Goal: Task Accomplishment & Management: Use online tool/utility

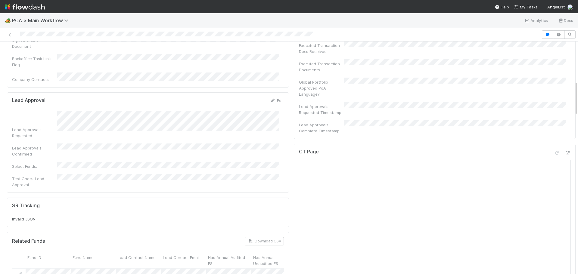
scroll to position [181, 0]
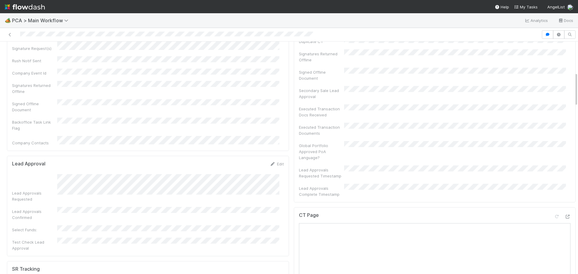
scroll to position [241, 0]
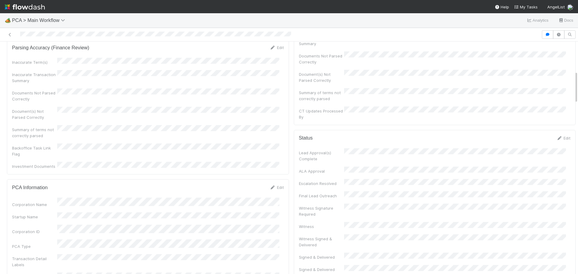
scroll to position [211, 0]
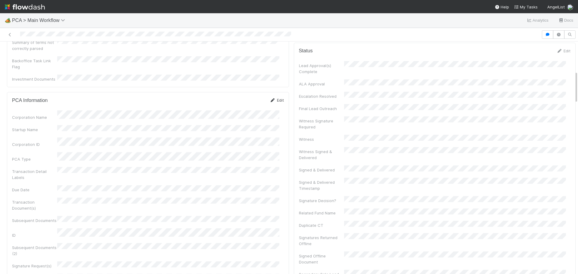
click at [275, 98] on link "Edit" at bounding box center [277, 100] width 14 height 5
click at [269, 97] on button "Cancel" at bounding box center [273, 102] width 21 height 10
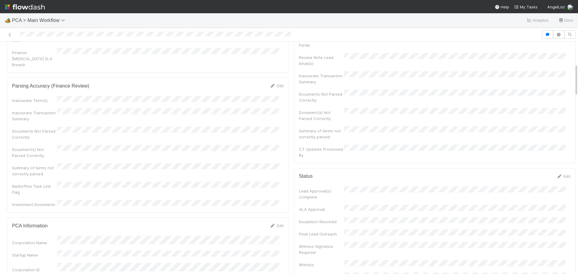
scroll to position [0, 0]
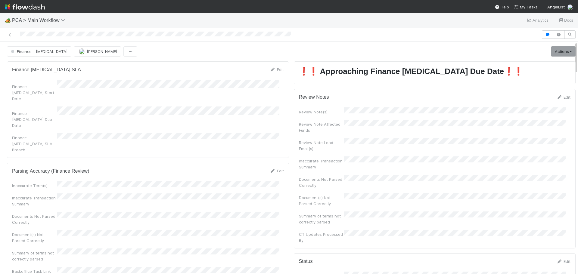
click at [61, 32] on div at bounding box center [270, 34] width 537 height 8
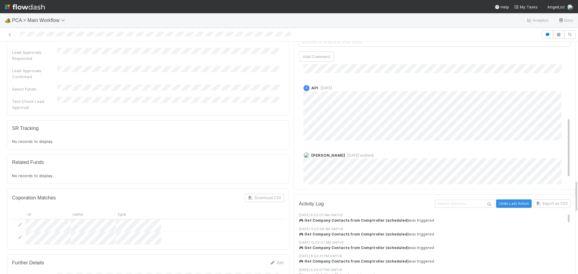
scroll to position [117, 0]
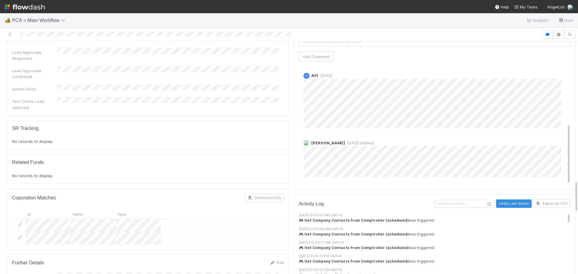
click at [345, 141] on span "1 week ago (edited)" at bounding box center [359, 143] width 29 height 5
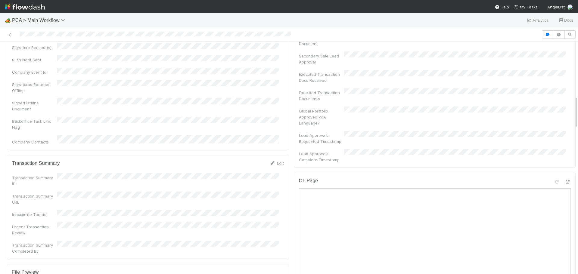
scroll to position [391, 0]
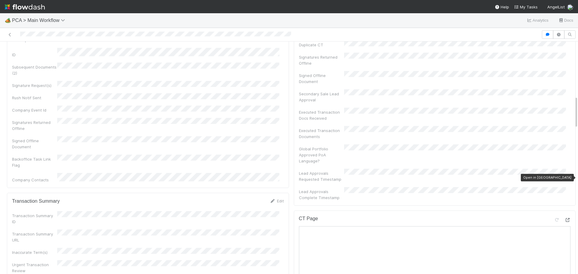
click at [565, 218] on icon at bounding box center [568, 220] width 6 height 4
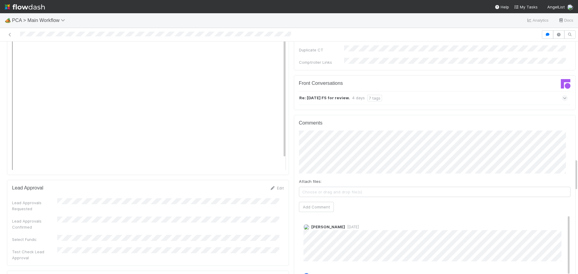
scroll to position [783, 0]
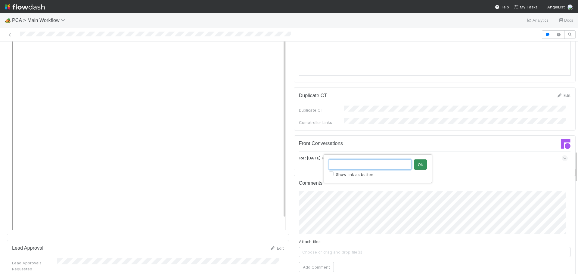
paste input "https://comptroller.internal.angellist.com/v/corporations/d9e50ad2d199443eaece6…"
type input "https://comptroller.internal.angellist.com/v/corporations/d9e50ad2d199443eaece6…"
click at [423, 166] on button "Ok" at bounding box center [420, 165] width 13 height 10
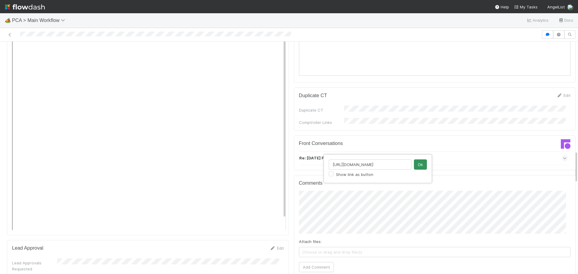
type input "https://comptroller.internal.angellist.com/v/corporations/c83584274f3f4efdac56f…"
click at [417, 163] on button "Ok" at bounding box center [420, 165] width 13 height 10
type input "https://comptroller.internal.angellist.com/v/corporations/c83584274f3f4efdac56f…"
click at [421, 163] on button "Ok" at bounding box center [420, 165] width 13 height 10
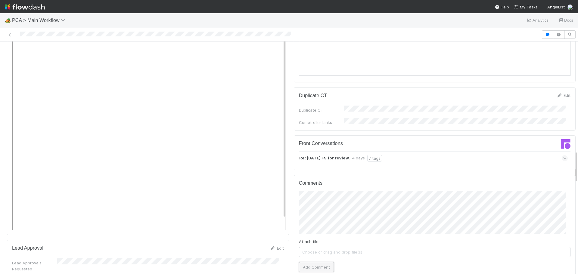
click at [314, 262] on button "Add Comment" at bounding box center [316, 267] width 35 height 10
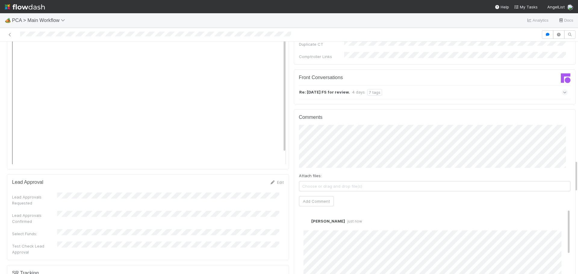
scroll to position [903, 0]
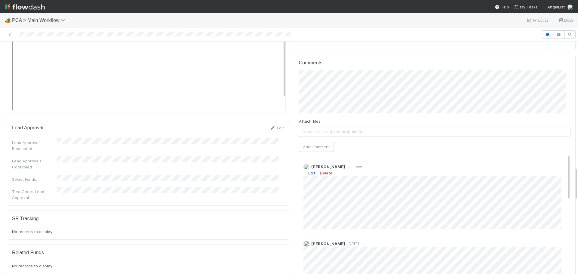
click at [308, 171] on link "Edit" at bounding box center [311, 173] width 7 height 5
type input "https://comptroller.internal.angellist.com/v/review_data_change_requests?compan…"
click at [428, 144] on button "Ok" at bounding box center [424, 146] width 13 height 10
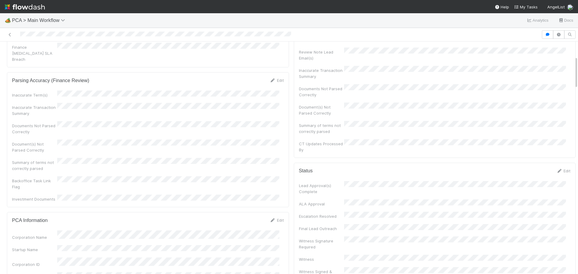
scroll to position [90, 0]
click at [274, 218] on link "Edit" at bounding box center [277, 220] width 14 height 5
click at [26, 235] on div "Corporation Name" at bounding box center [148, 241] width 272 height 12
click at [28, 268] on div "Corporation ID" at bounding box center [148, 274] width 272 height 12
click at [247, 218] on button "Save" at bounding box center [251, 223] width 17 height 10
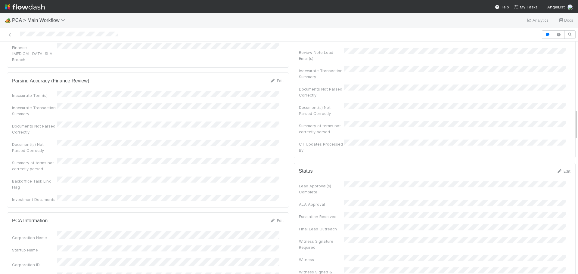
scroll to position [497, 0]
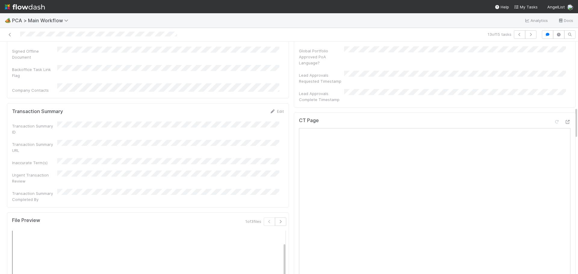
scroll to position [482, 0]
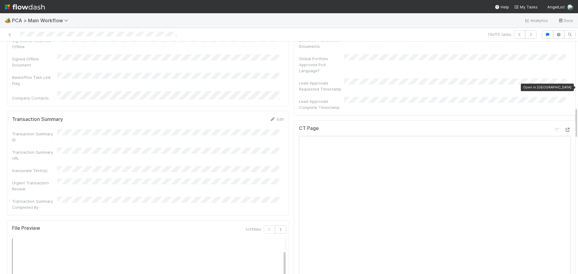
click at [565, 128] on icon at bounding box center [568, 130] width 6 height 4
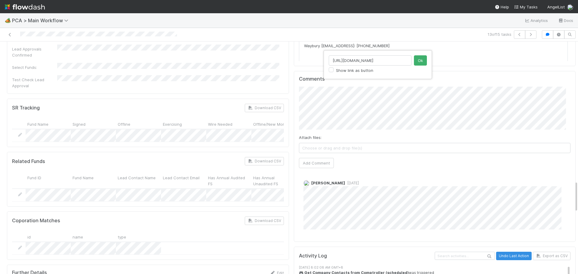
scroll to position [0, 77]
type input "https://app.frontapp.com/inboxes/teams/folders/4733767/assigned/56662880007"
click at [414, 63] on button "Ok" at bounding box center [420, 60] width 13 height 10
type input "https://comptroller.internal.angellist.com/v/review_data_change_requests?compan…"
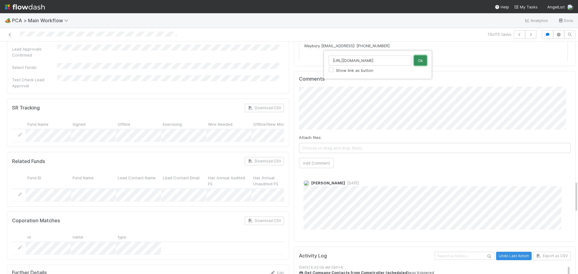
click at [418, 61] on button "Ok" at bounding box center [420, 60] width 13 height 10
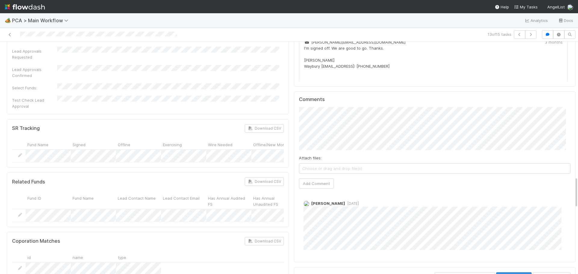
scroll to position [994, 0]
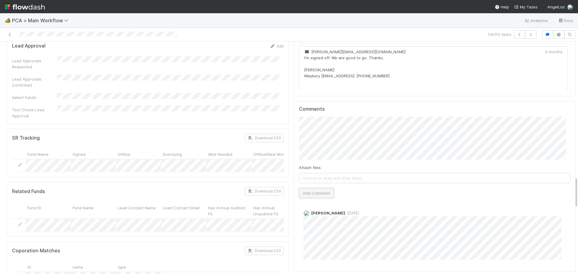
click at [313, 188] on button "Add Comment" at bounding box center [316, 193] width 35 height 10
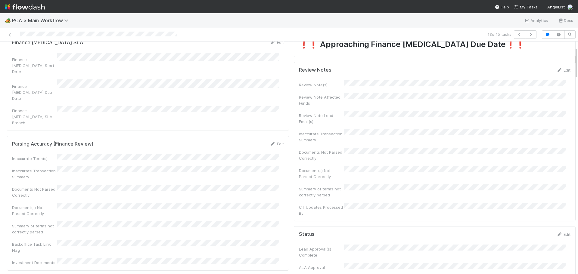
scroll to position [0, 0]
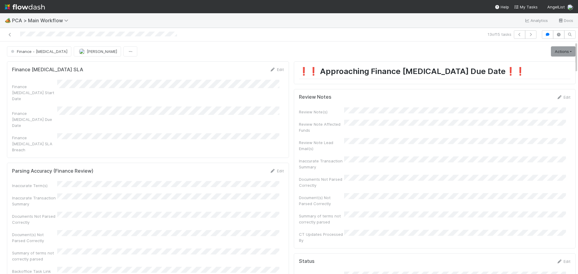
click at [558, 95] on div "Edit" at bounding box center [563, 97] width 14 height 6
click at [557, 95] on link "Edit" at bounding box center [563, 97] width 14 height 5
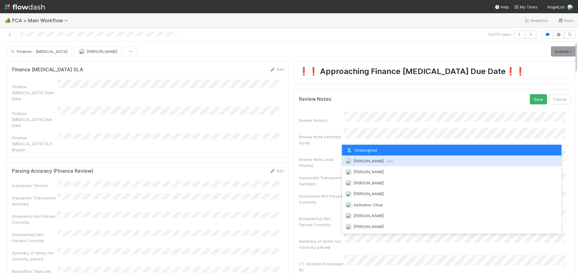
click at [371, 162] on span "Marenz Trajano you" at bounding box center [372, 161] width 39 height 5
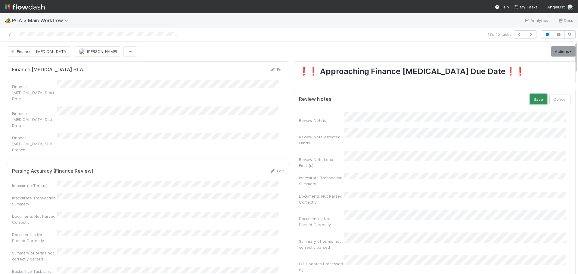
click at [530, 102] on button "Save" at bounding box center [538, 99] width 17 height 10
click at [560, 51] on link "Actions" at bounding box center [563, 51] width 25 height 10
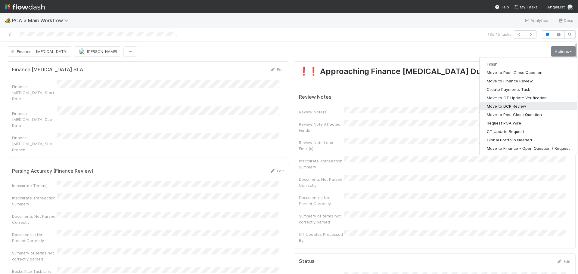
click at [518, 105] on button "Move to DCR Review" at bounding box center [529, 106] width 98 height 8
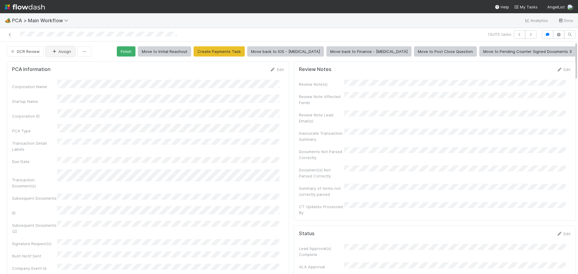
click at [61, 50] on button "Assign" at bounding box center [60, 51] width 29 height 10
click at [102, 66] on div "Ronalie Nova" at bounding box center [85, 66] width 85 height 11
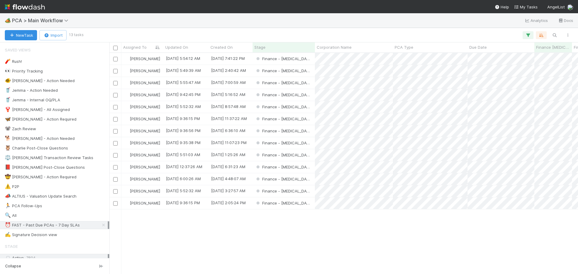
scroll to position [217, 464]
click at [310, 132] on div "Finance - [MEDICAL_DATA]" at bounding box center [284, 131] width 62 height 12
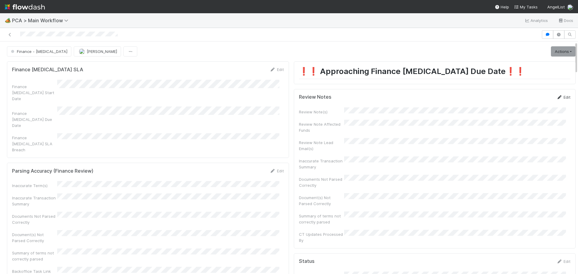
click at [556, 99] on link "Edit" at bounding box center [563, 97] width 14 height 5
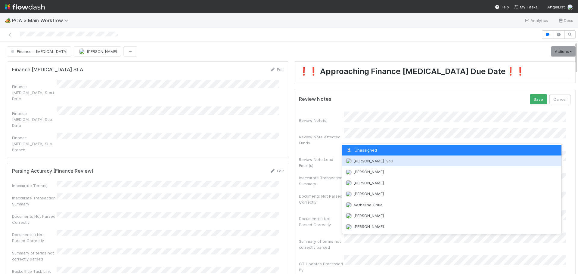
click at [364, 162] on span "[PERSON_NAME] you" at bounding box center [372, 161] width 39 height 5
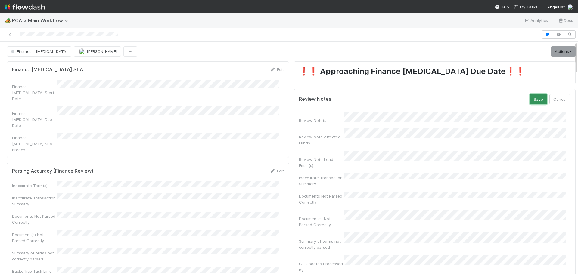
click at [532, 99] on button "Save" at bounding box center [538, 99] width 17 height 10
click at [551, 53] on link "Actions" at bounding box center [563, 51] width 25 height 10
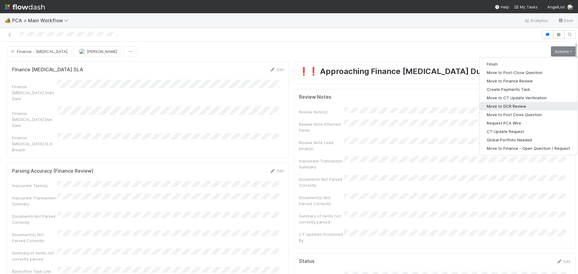
click at [514, 109] on button "Move to DCR Review" at bounding box center [529, 106] width 98 height 8
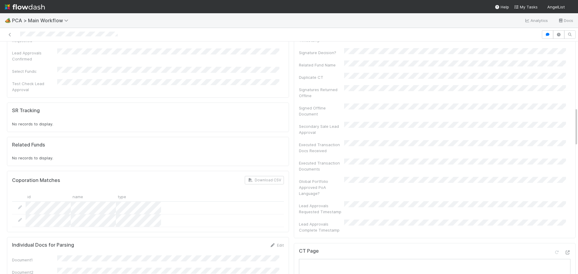
scroll to position [482, 0]
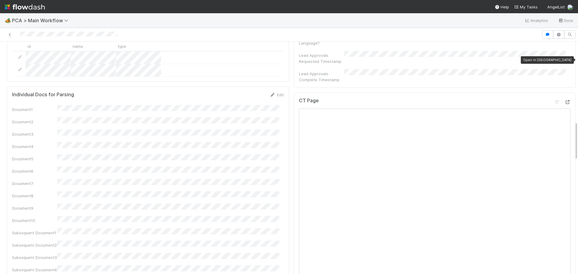
click at [565, 100] on icon at bounding box center [568, 102] width 6 height 4
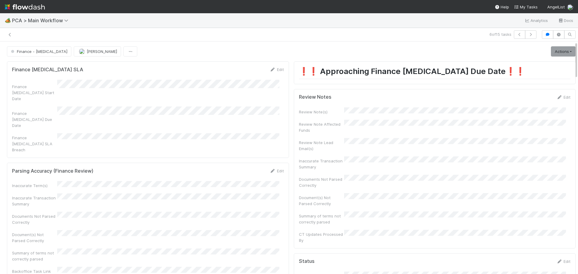
scroll to position [55, 0]
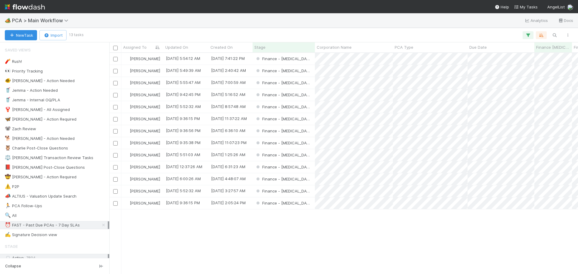
scroll to position [217, 464]
click at [306, 97] on div "Finance - [MEDICAL_DATA]" at bounding box center [284, 95] width 62 height 12
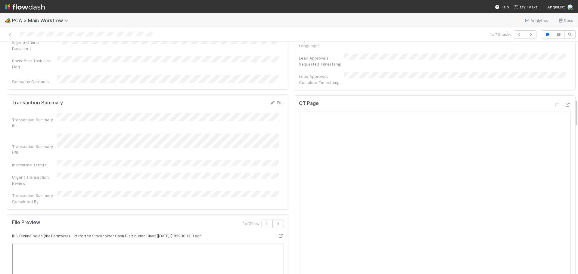
scroll to position [482, 0]
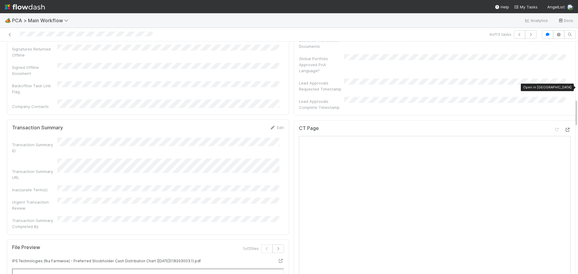
click at [565, 128] on icon at bounding box center [568, 130] width 6 height 4
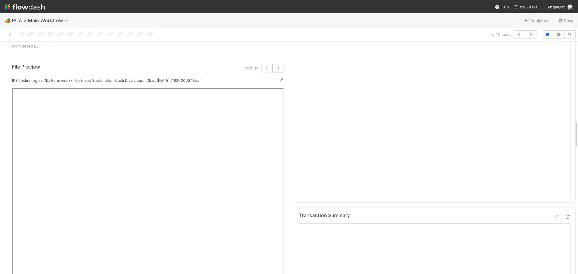
scroll to position [783, 0]
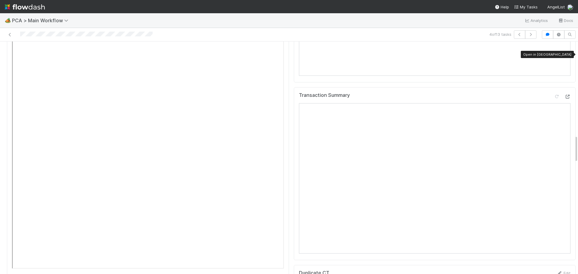
click at [565, 95] on icon at bounding box center [568, 97] width 6 height 4
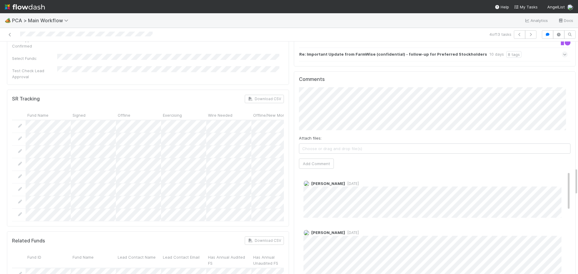
scroll to position [1054, 0]
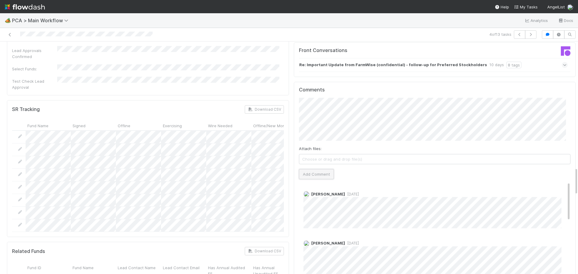
click at [314, 169] on button "Add Comment" at bounding box center [316, 174] width 35 height 10
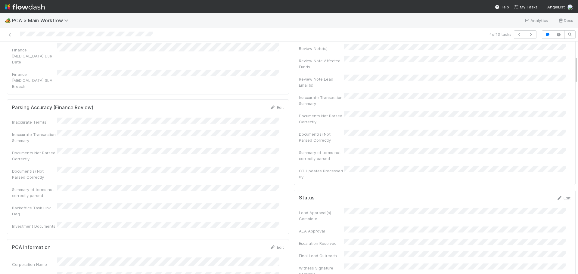
scroll to position [0, 0]
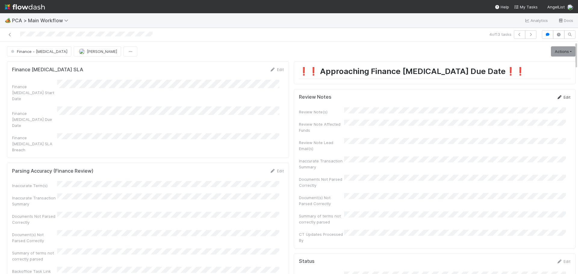
click at [556, 95] on link "Edit" at bounding box center [563, 97] width 14 height 5
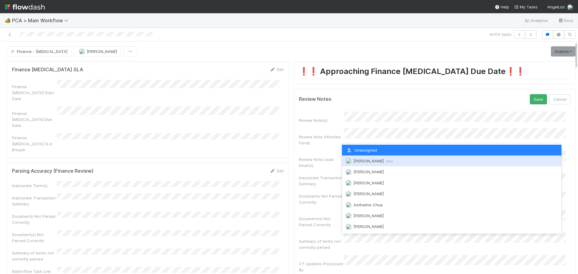
click at [367, 162] on span "[PERSON_NAME] you" at bounding box center [372, 161] width 39 height 5
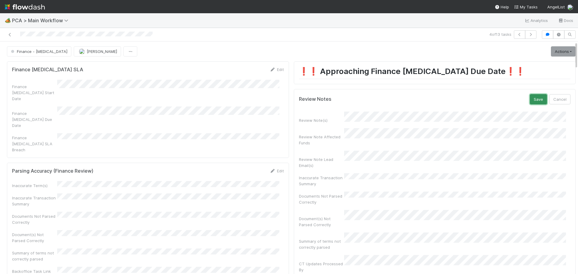
click at [530, 101] on button "Save" at bounding box center [538, 99] width 17 height 10
click at [555, 54] on link "Actions" at bounding box center [563, 51] width 25 height 10
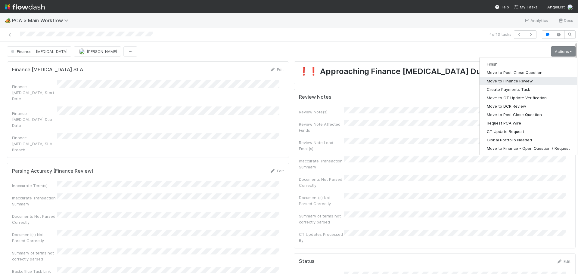
click at [507, 81] on button "Move to Finance Review" at bounding box center [529, 81] width 98 height 8
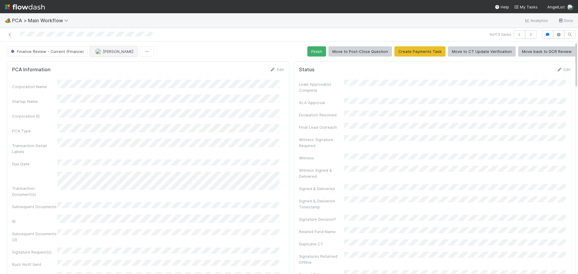
click at [109, 51] on span "[PERSON_NAME]" at bounding box center [118, 51] width 30 height 5
click at [133, 70] on div "Ronalie Nova" at bounding box center [128, 66] width 85 height 11
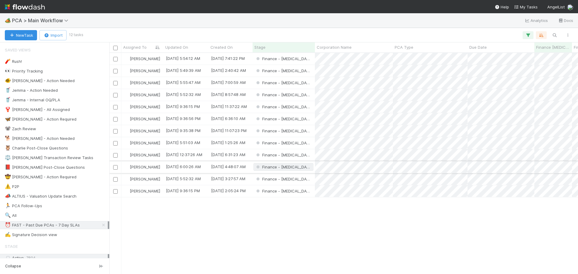
scroll to position [217, 464]
click at [303, 93] on div "Finance - [MEDICAL_DATA]" at bounding box center [284, 95] width 62 height 12
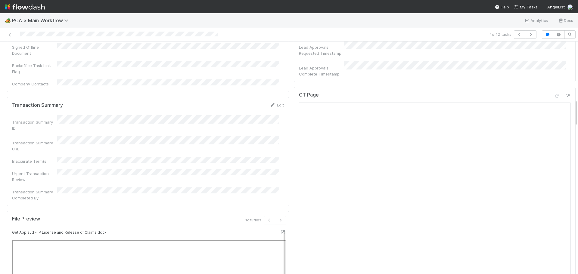
scroll to position [432, 0]
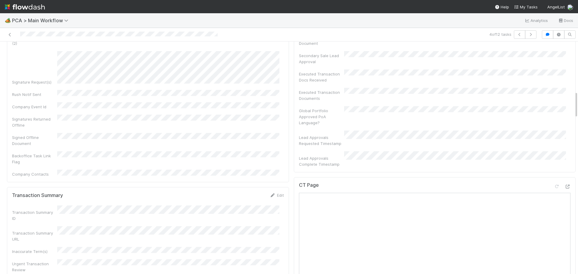
drag, startPoint x: 557, startPoint y: 136, endPoint x: 543, endPoint y: 132, distance: 14.7
click at [557, 182] on div "CT Page Open in [GEOGRAPHIC_DATA]" at bounding box center [435, 187] width 272 height 11
click at [565, 185] on icon at bounding box center [568, 187] width 6 height 4
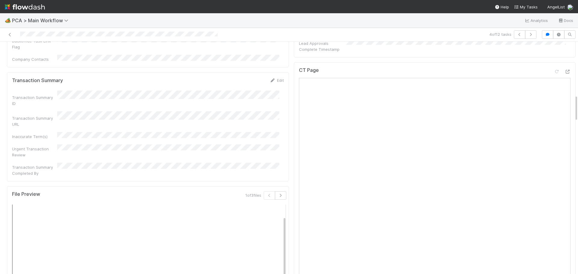
scroll to position [462, 0]
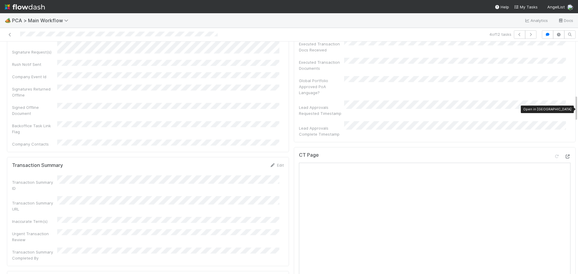
click at [565, 155] on icon at bounding box center [568, 157] width 6 height 4
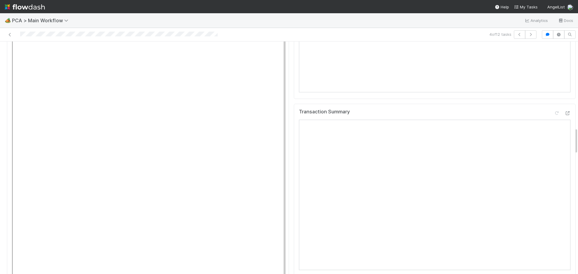
scroll to position [793, 0]
click at [565, 92] on icon at bounding box center [568, 94] width 6 height 4
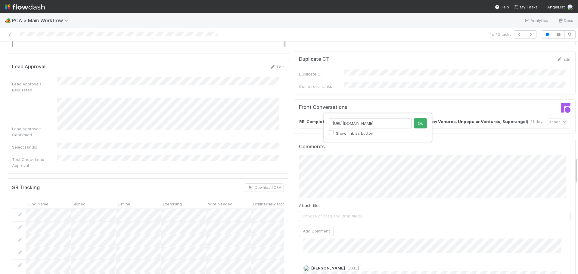
scroll to position [0, 172]
type input "[URL][DOMAIN_NAME]"
click at [415, 124] on button "Ok" at bounding box center [420, 123] width 13 height 10
click at [315, 226] on button "Add Comment" at bounding box center [316, 231] width 35 height 10
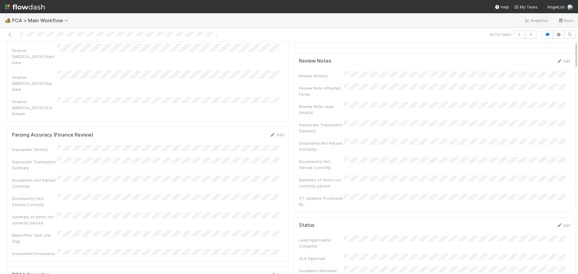
scroll to position [0, 0]
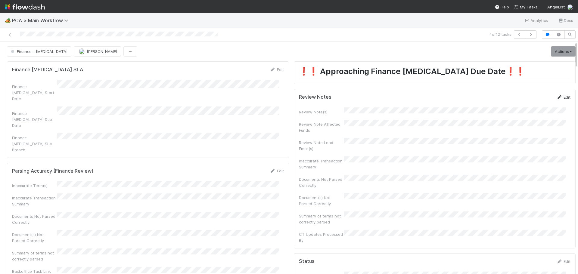
click at [556, 97] on link "Edit" at bounding box center [563, 97] width 14 height 5
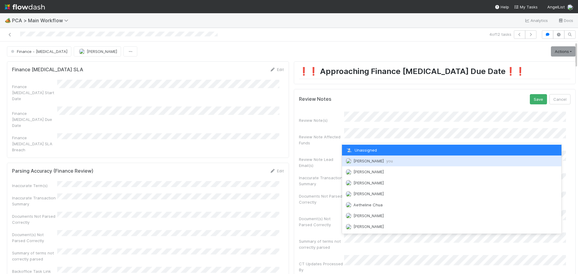
click at [363, 163] on span "[PERSON_NAME] you" at bounding box center [372, 161] width 39 height 5
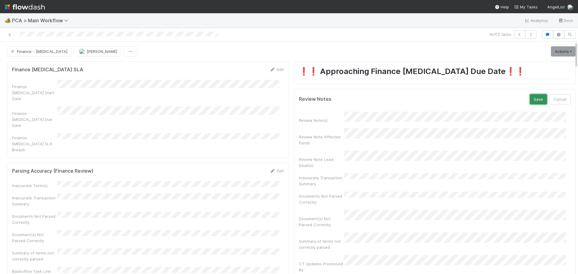
click at [530, 102] on button "Save" at bounding box center [538, 99] width 17 height 10
click at [551, 51] on link "Actions" at bounding box center [563, 51] width 25 height 10
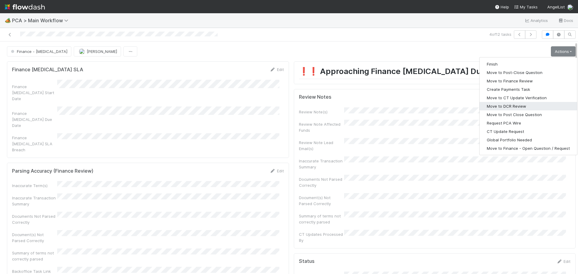
click at [512, 107] on button "Move to DCR Review" at bounding box center [529, 106] width 98 height 8
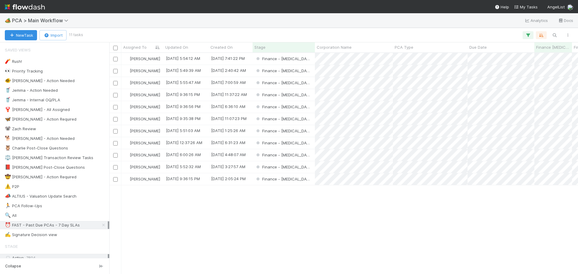
scroll to position [217, 464]
click at [303, 138] on div "Finance - [MEDICAL_DATA]" at bounding box center [284, 143] width 62 height 12
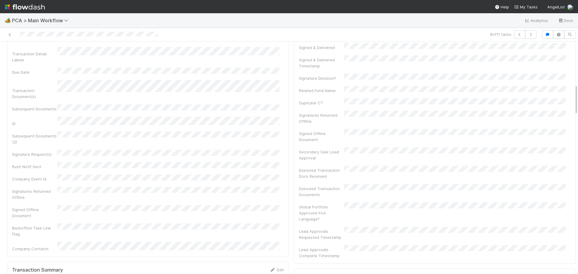
scroll to position [422, 0]
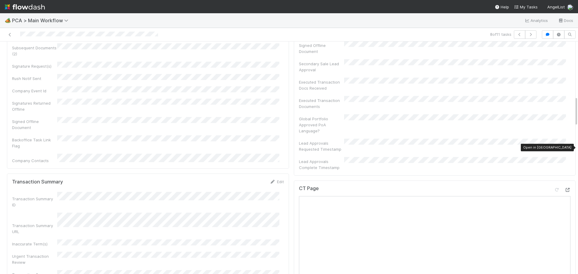
click at [565, 188] on icon at bounding box center [568, 190] width 6 height 4
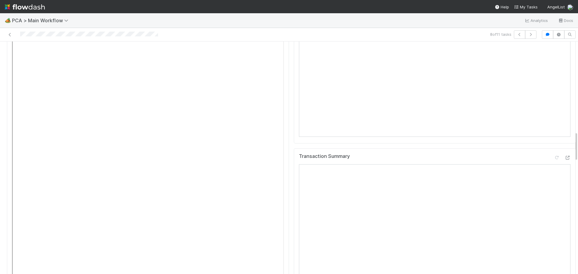
scroll to position [783, 0]
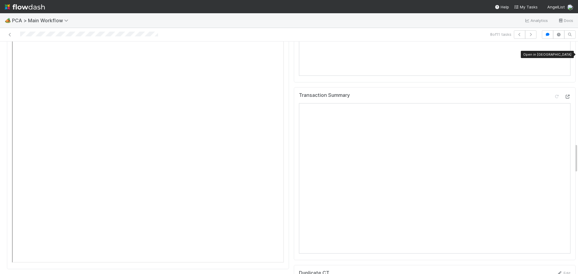
click at [565, 95] on icon at bounding box center [568, 97] width 6 height 4
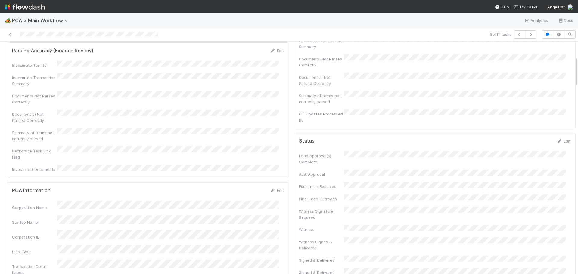
scroll to position [0, 0]
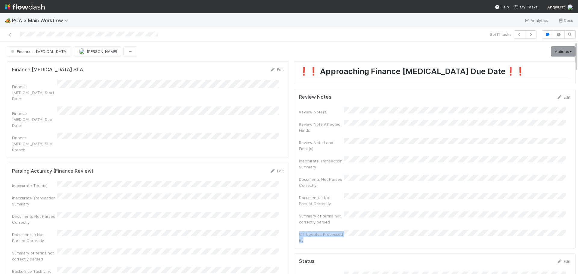
drag, startPoint x: 295, startPoint y: 222, endPoint x: 300, endPoint y: 228, distance: 7.5
click at [300, 232] on div "CT Updates Processed By" at bounding box center [321, 238] width 45 height 12
copy div "CT Updates Processed By"
